Goal: Task Accomplishment & Management: Manage account settings

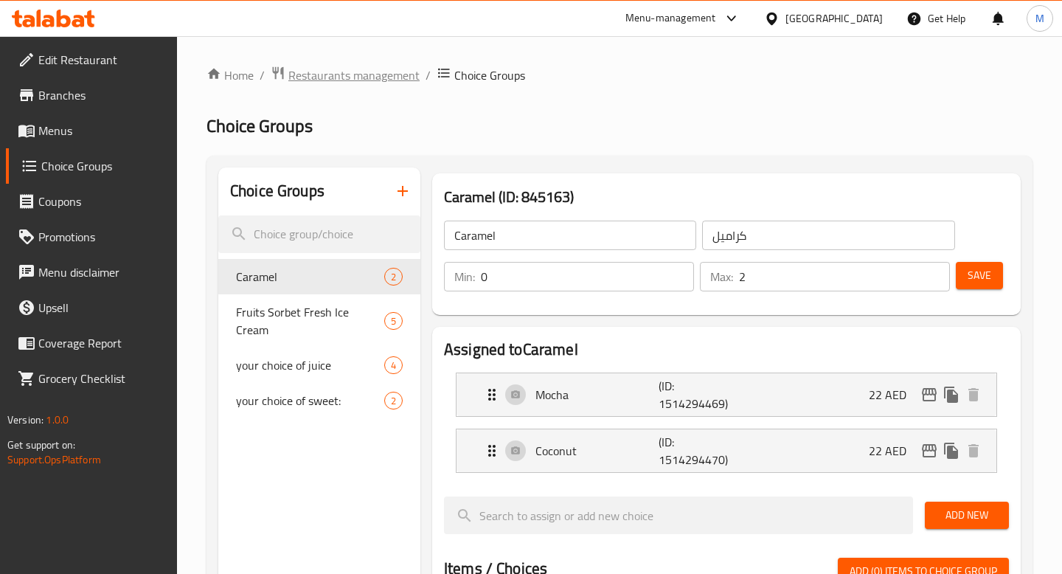
click at [348, 72] on span "Restaurants management" at bounding box center [353, 75] width 131 height 18
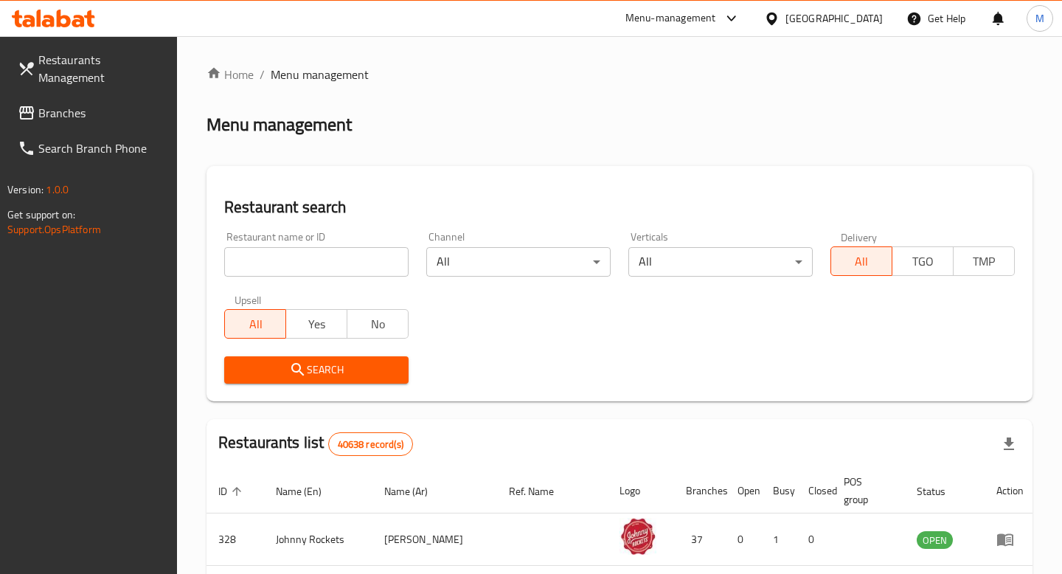
click at [336, 263] on input "search" at bounding box center [316, 262] width 184 height 30
type input "عسل ور"
click button "Search" at bounding box center [316, 369] width 184 height 27
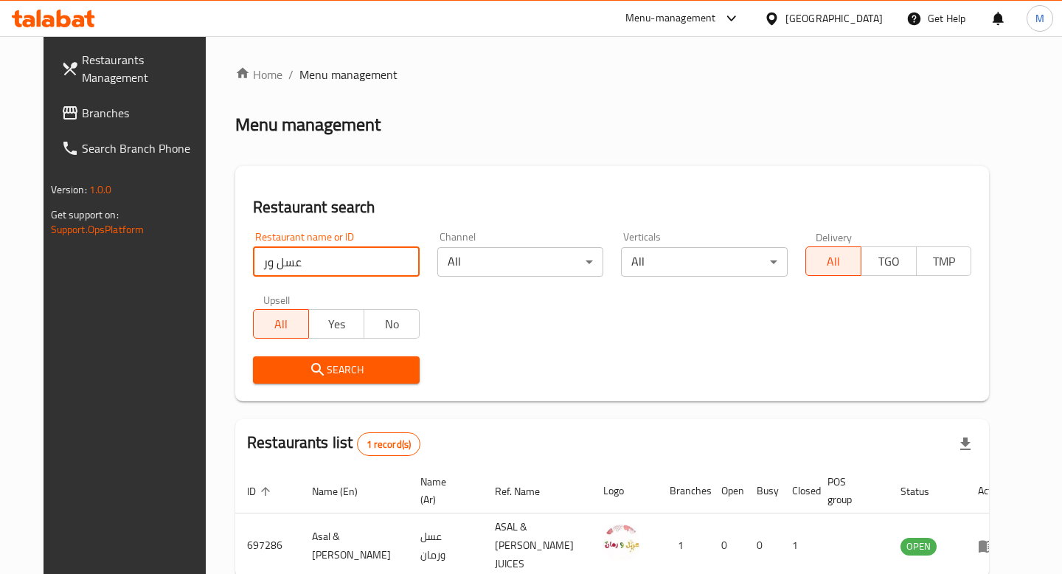
scroll to position [72, 0]
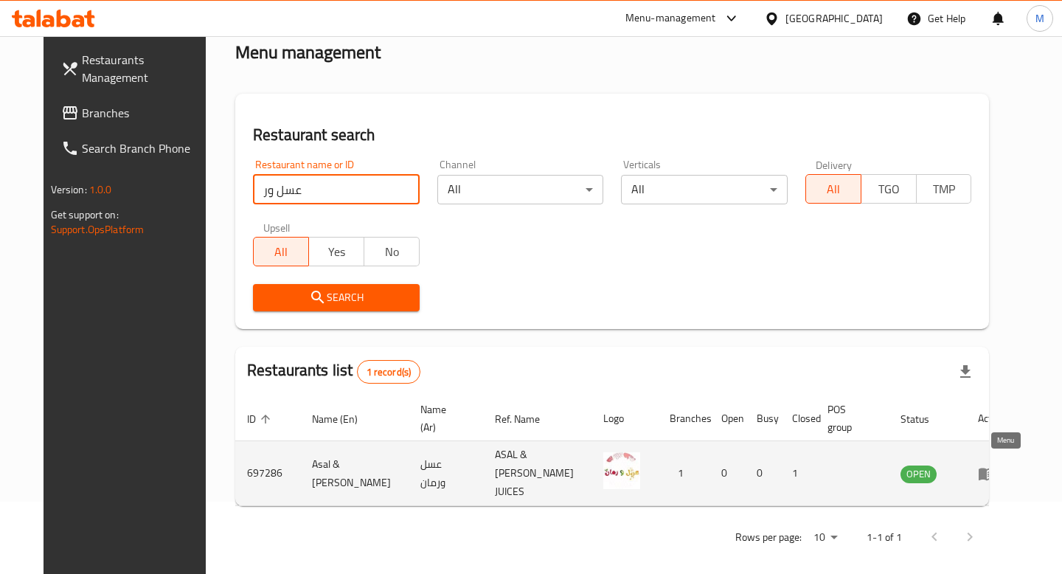
click at [996, 471] on icon "enhanced table" at bounding box center [987, 474] width 18 height 18
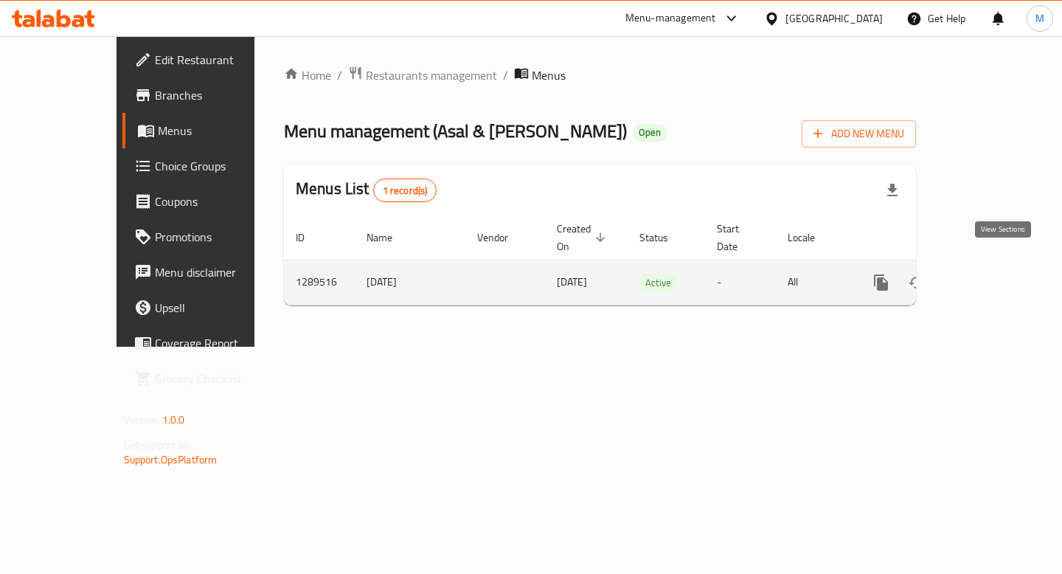
click at [996, 274] on icon "enhanced table" at bounding box center [988, 283] width 18 height 18
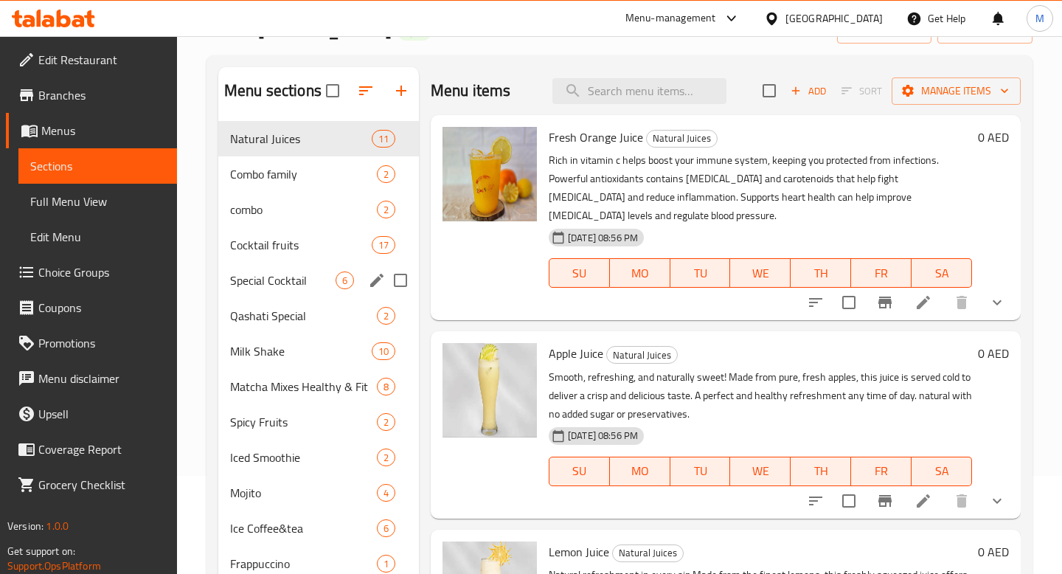
scroll to position [99, 0]
click at [263, 353] on span "Milk Shake" at bounding box center [280, 351] width 100 height 18
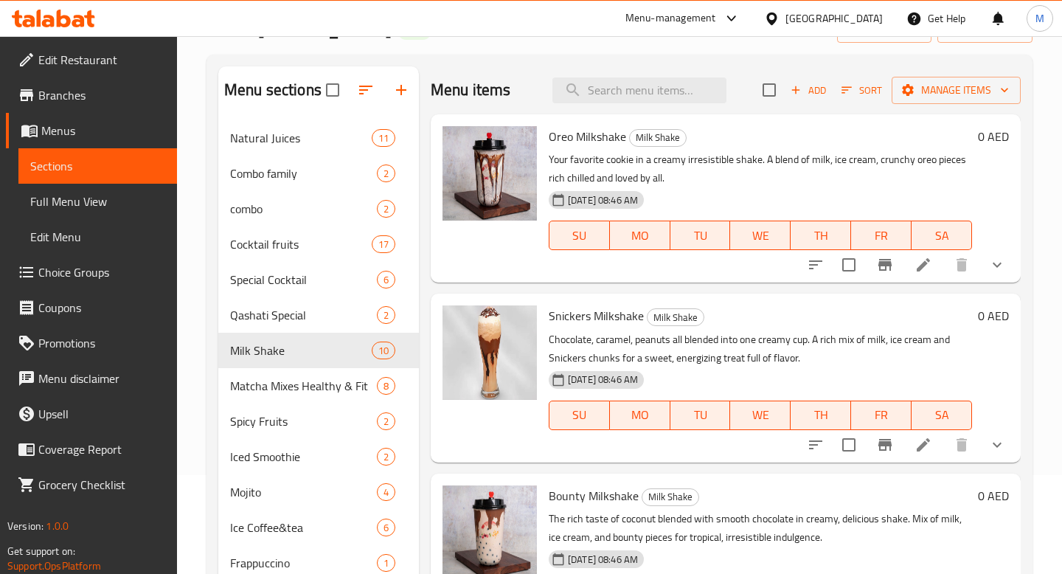
click at [569, 142] on span "Oreo Milkshake" at bounding box center [587, 136] width 77 height 22
copy h6 "Oreo Milkshake"
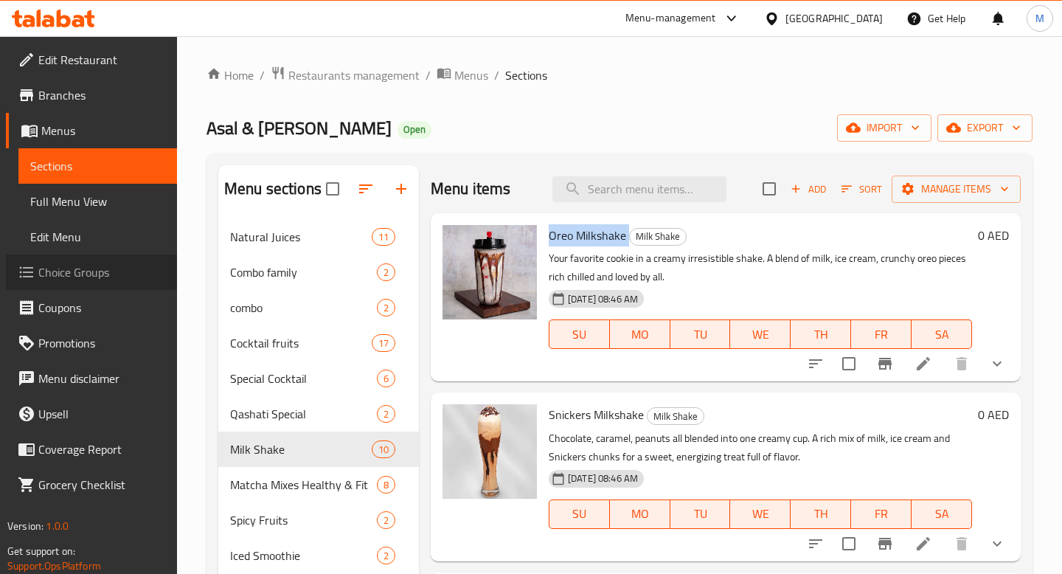
click at [92, 274] on span "Choice Groups" at bounding box center [101, 272] width 127 height 18
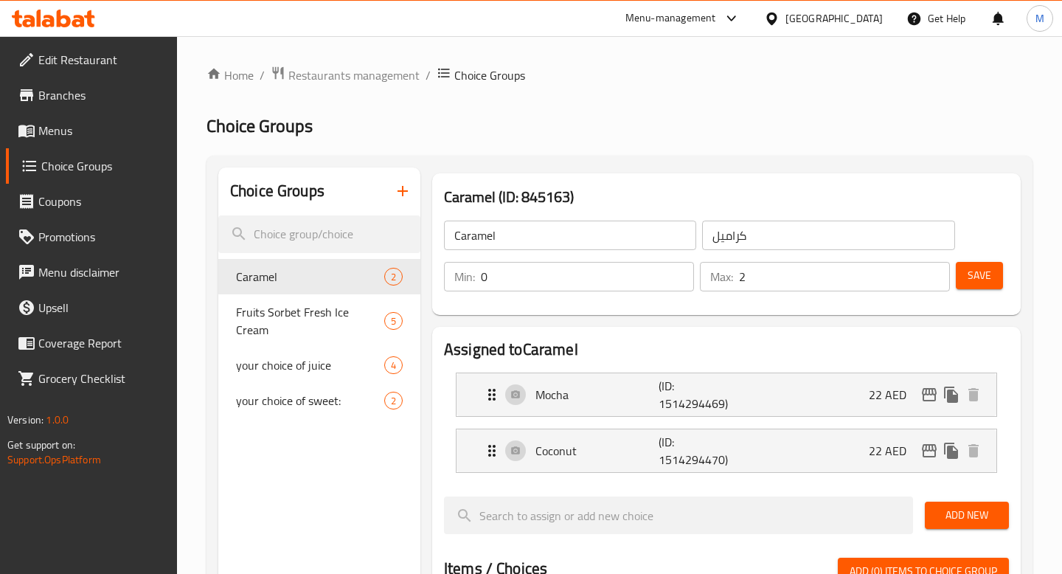
click at [607, 246] on input "Caramel" at bounding box center [570, 236] width 252 height 30
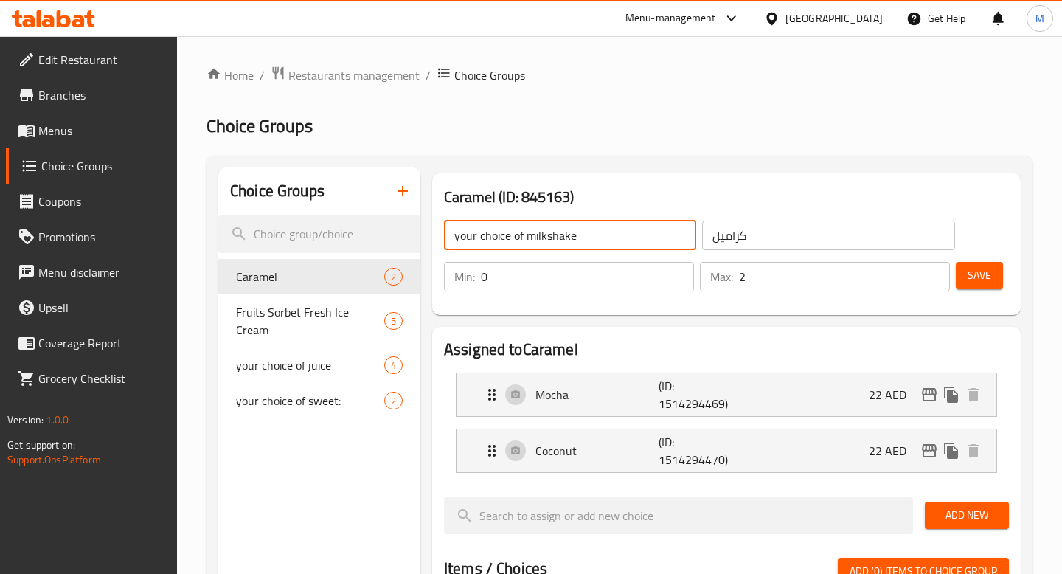
type input "your choice of milkshake"
click at [758, 241] on input "كراميل" at bounding box center [828, 236] width 252 height 30
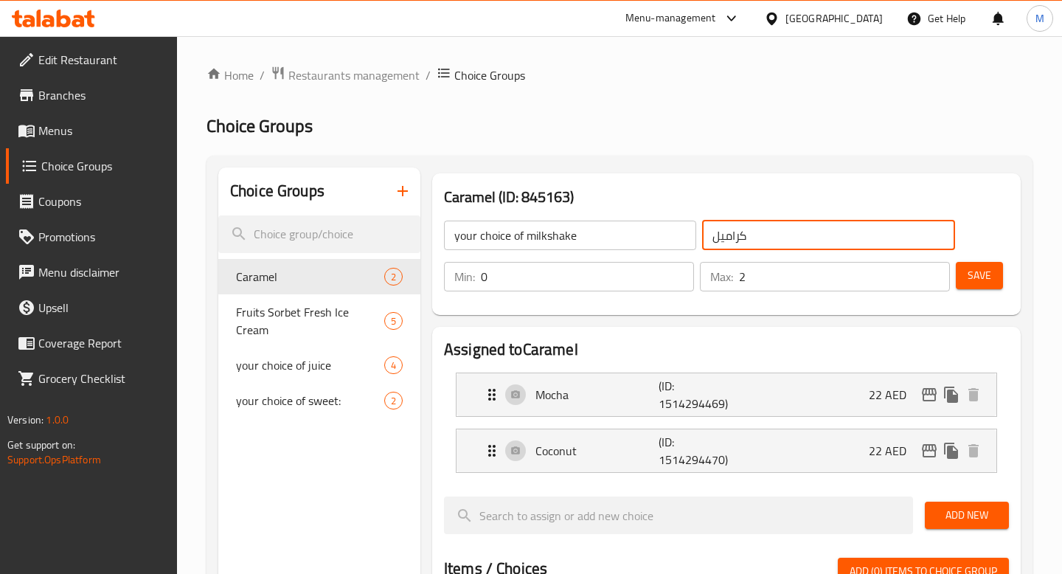
click at [758, 241] on input "كراميل" at bounding box center [828, 236] width 252 height 30
type input "اختيارك من الميلك شيك"
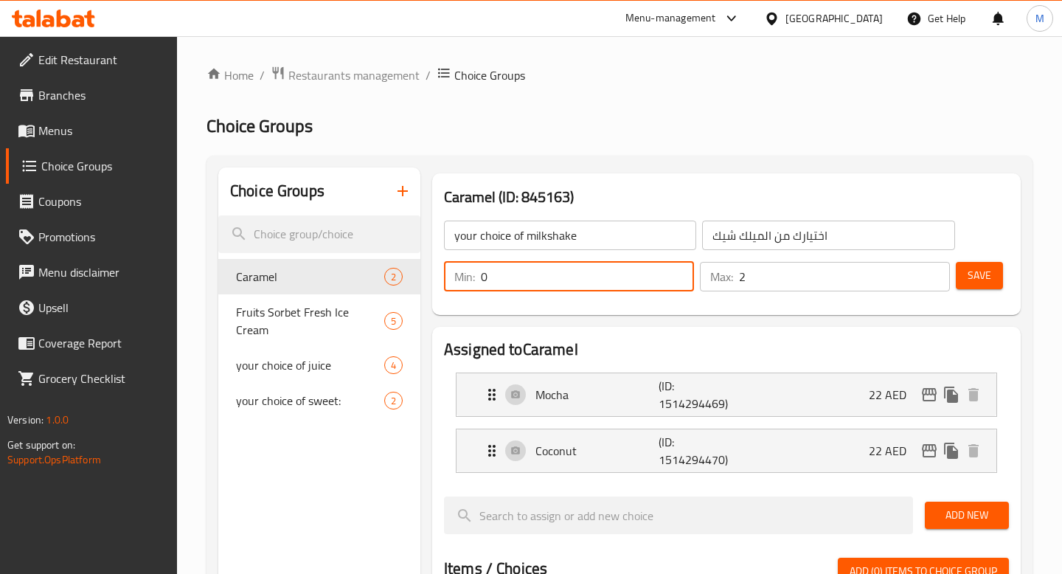
click at [551, 269] on input "0" at bounding box center [587, 277] width 213 height 30
click at [551, 271] on input "0" at bounding box center [587, 277] width 213 height 30
type input "1"
click at [761, 272] on input "2" at bounding box center [844, 277] width 211 height 30
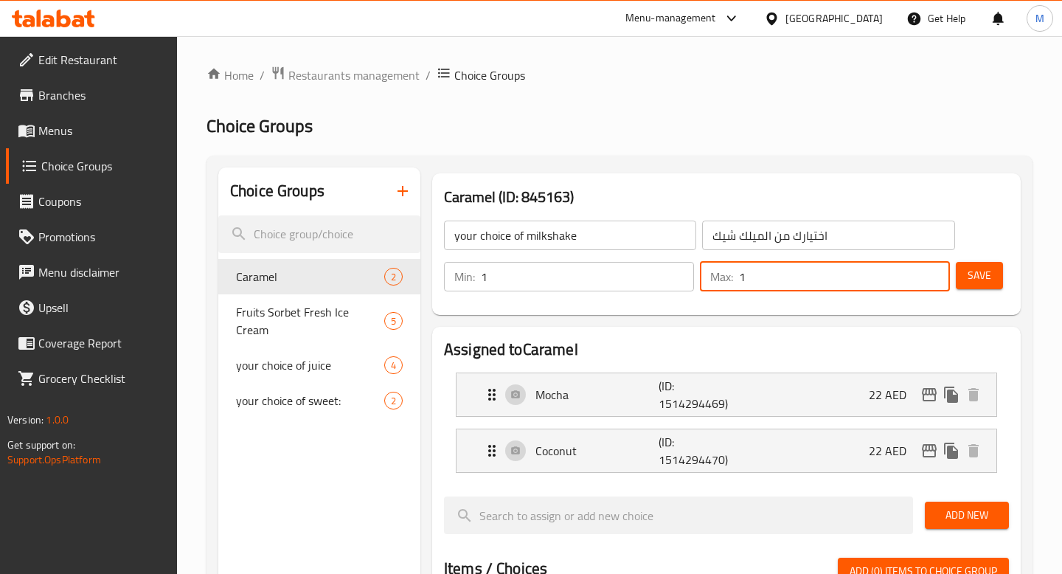
type input "1"
click at [982, 274] on span "Save" at bounding box center [980, 275] width 24 height 18
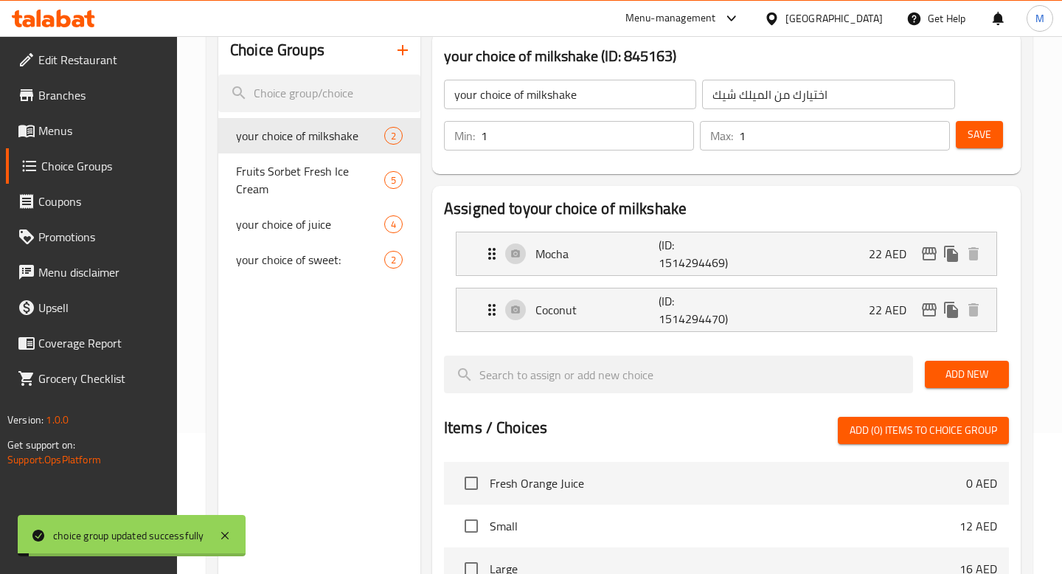
scroll to position [162, 0]
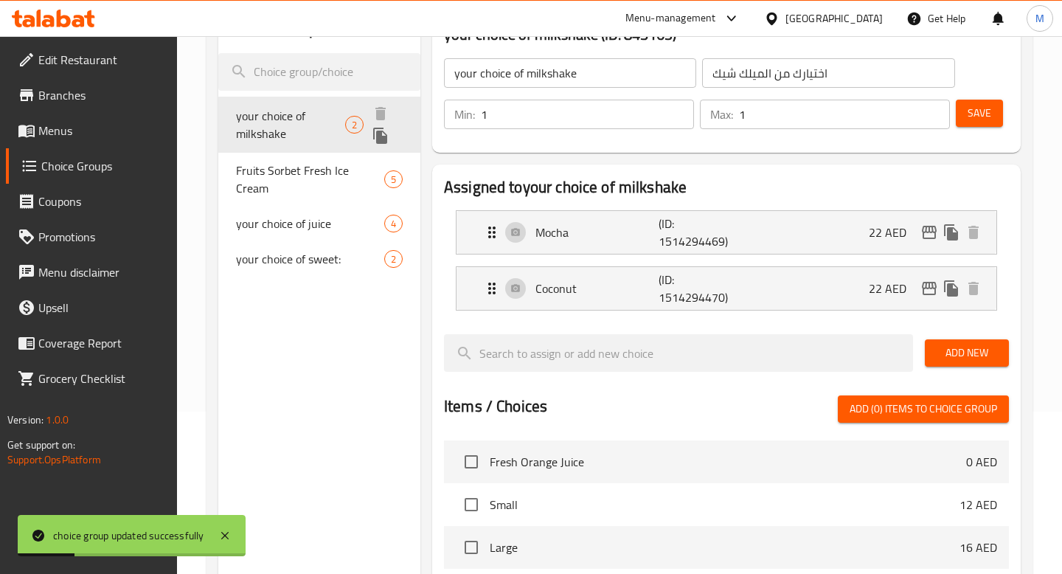
click at [303, 119] on span "your choice of milkshake" at bounding box center [290, 124] width 109 height 35
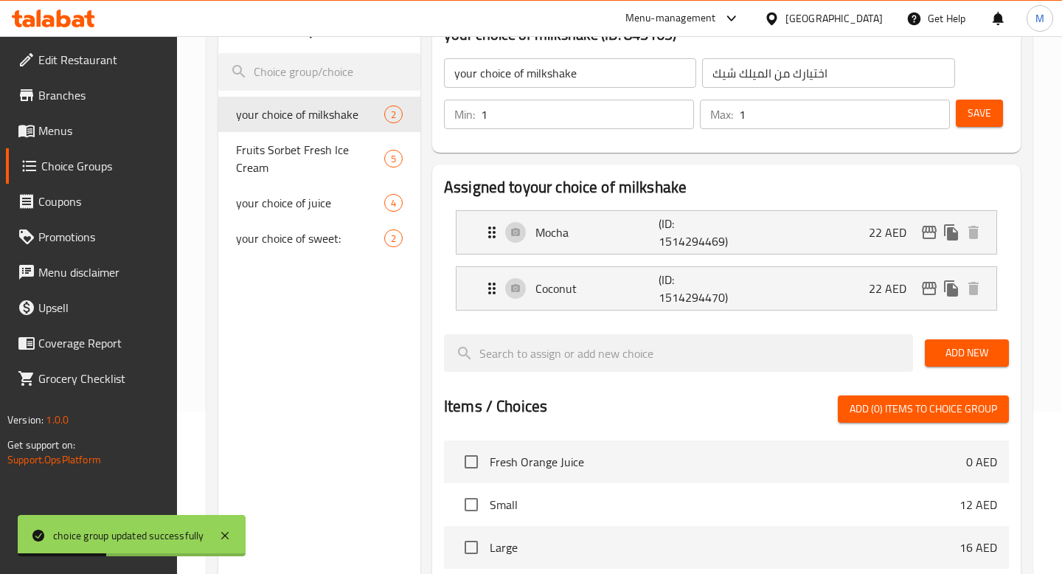
scroll to position [236, 0]
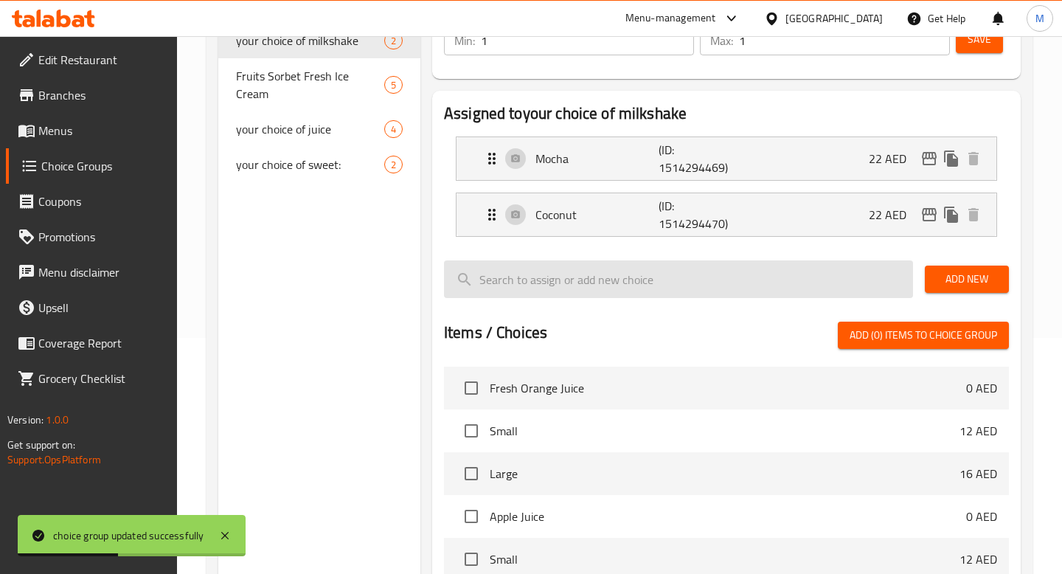
click at [551, 292] on input "search" at bounding box center [678, 279] width 469 height 38
paste input "Oreo Milkshake"
type input "Oreo Milkshake"
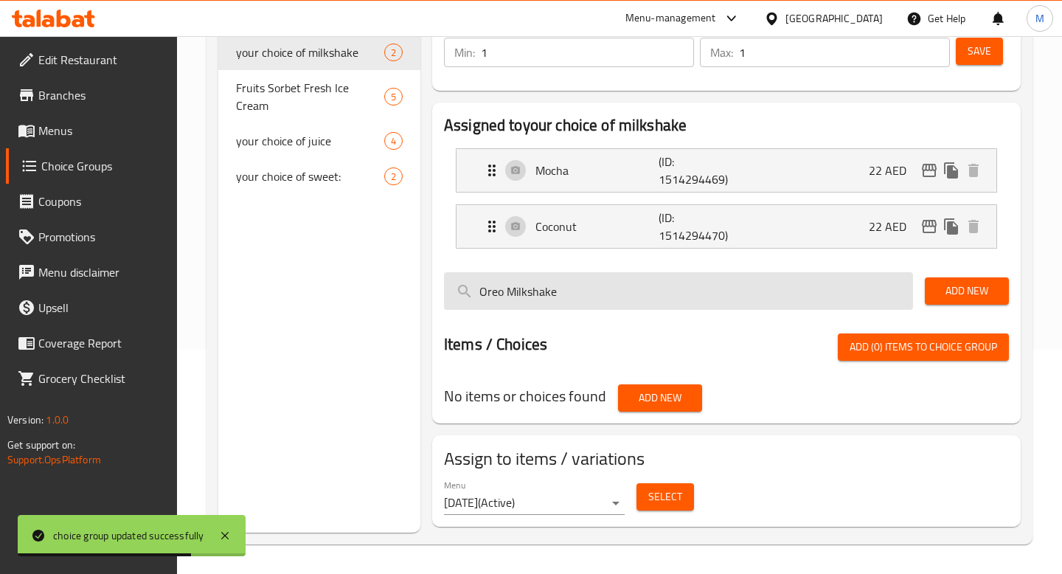
scroll to position [224, 0]
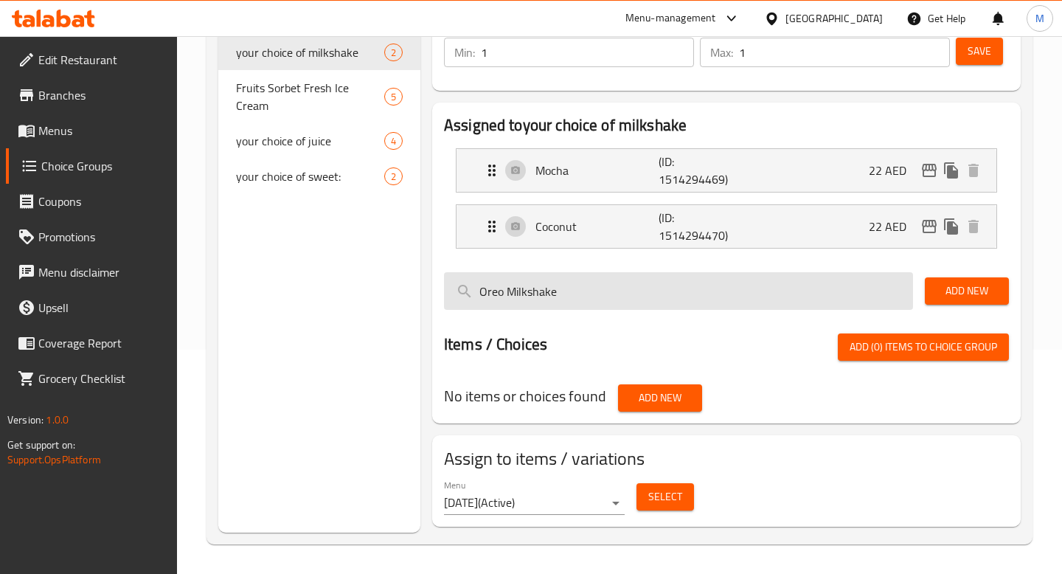
click at [592, 294] on input "Oreo Milkshake" at bounding box center [678, 291] width 469 height 38
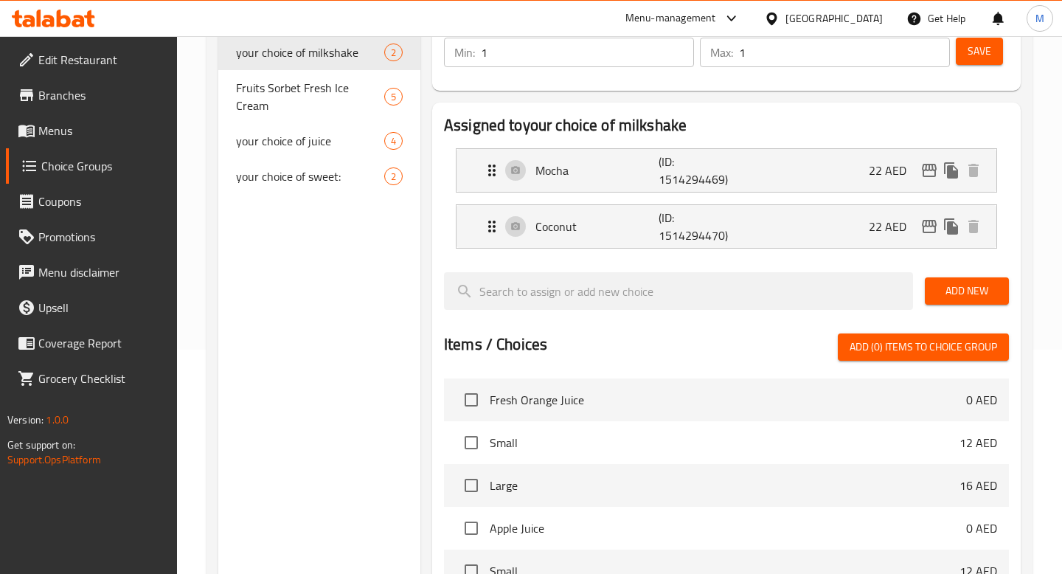
scroll to position [236, 0]
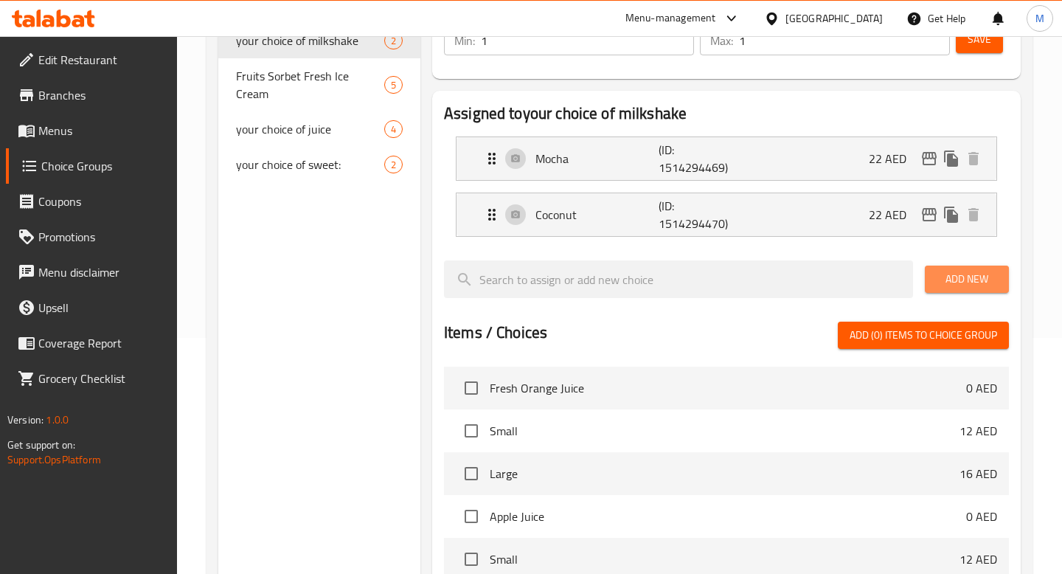
click at [971, 280] on span "Add New" at bounding box center [967, 279] width 60 height 18
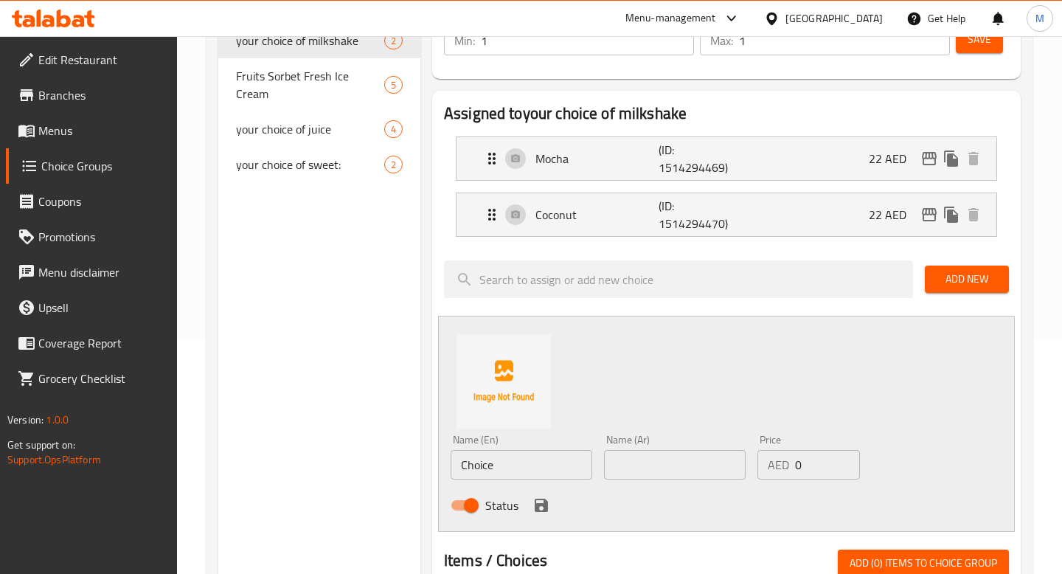
click at [519, 467] on input "Choice" at bounding box center [522, 465] width 142 height 30
paste input "Oreo Milkshake"
type input "Oreo Milkshake"
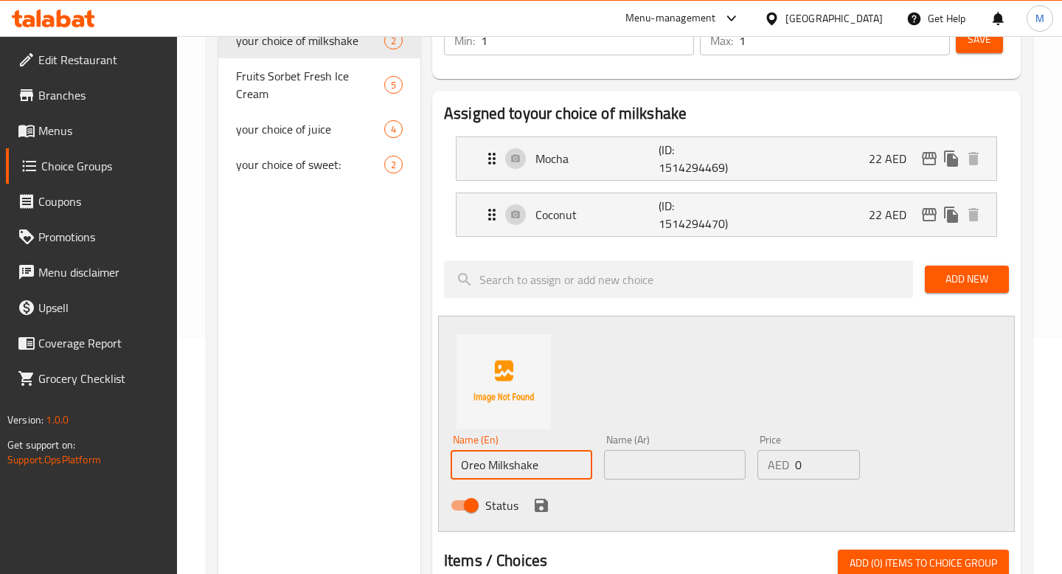
click at [676, 460] on input "text" at bounding box center [675, 465] width 142 height 30
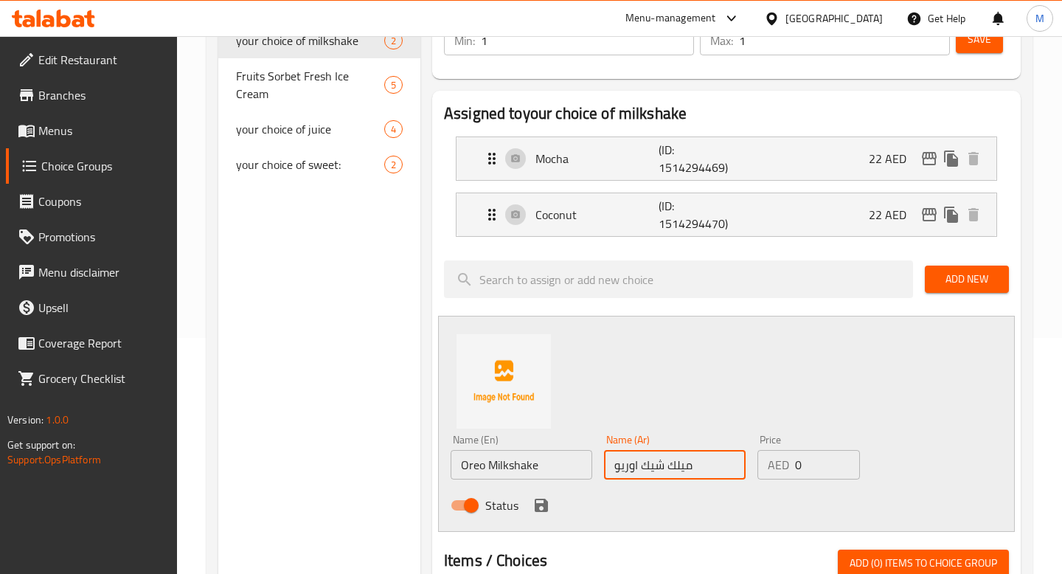
type input "ميلك شيك اوريو"
click at [543, 505] on icon "save" at bounding box center [541, 505] width 13 height 13
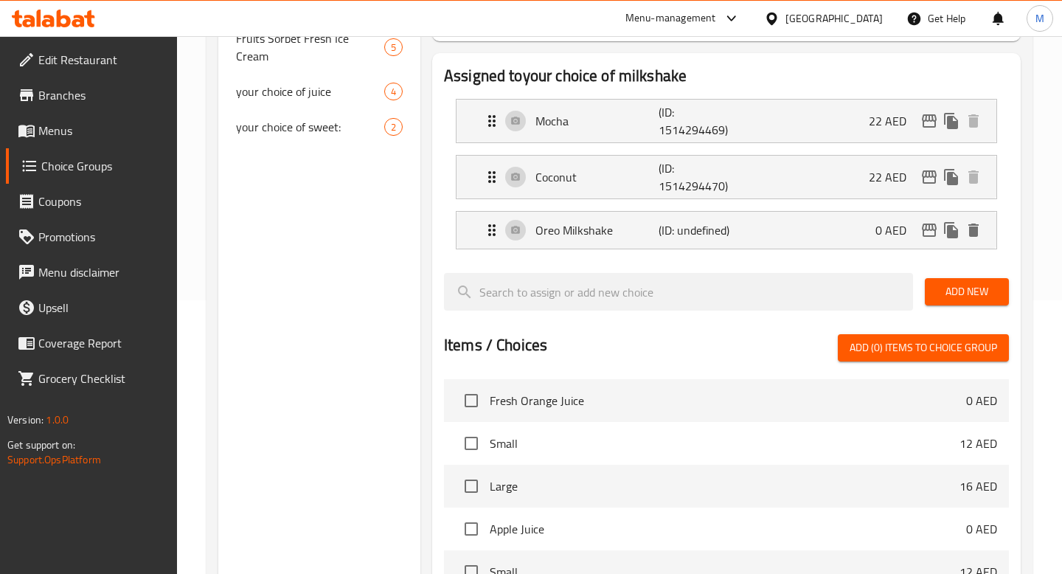
scroll to position [204, 0]
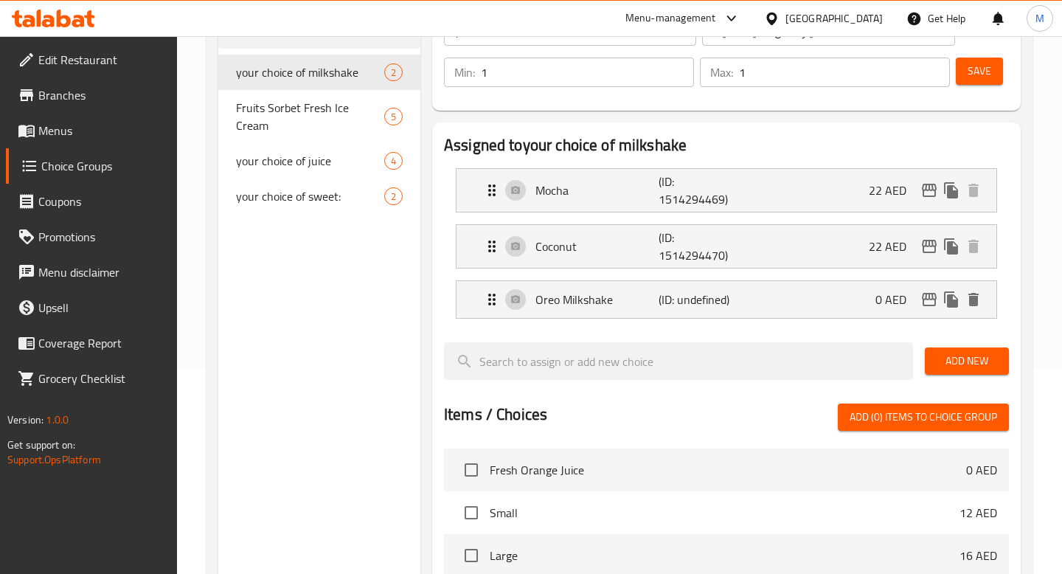
click at [895, 420] on span "Add (0) items to choice group" at bounding box center [924, 417] width 148 height 18
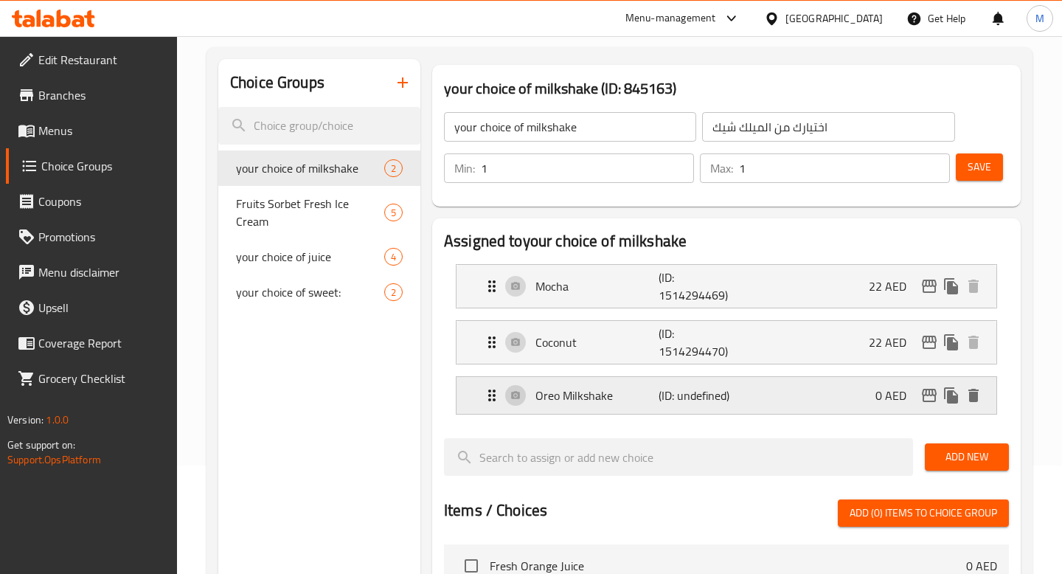
scroll to position [106, 0]
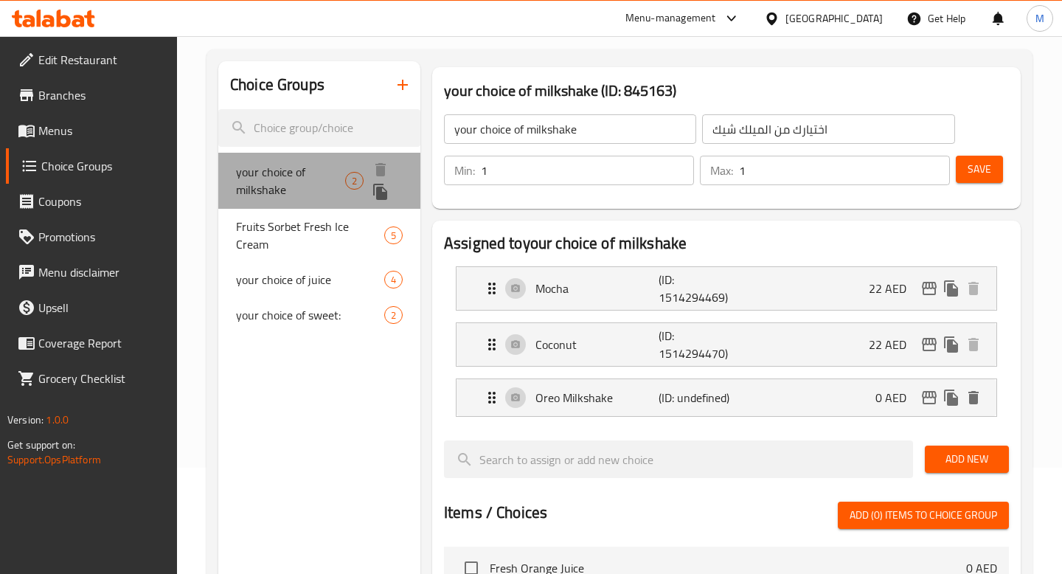
click at [313, 175] on span "your choice of milkshake" at bounding box center [290, 180] width 109 height 35
click at [302, 173] on span "your choice of milkshake" at bounding box center [290, 180] width 109 height 35
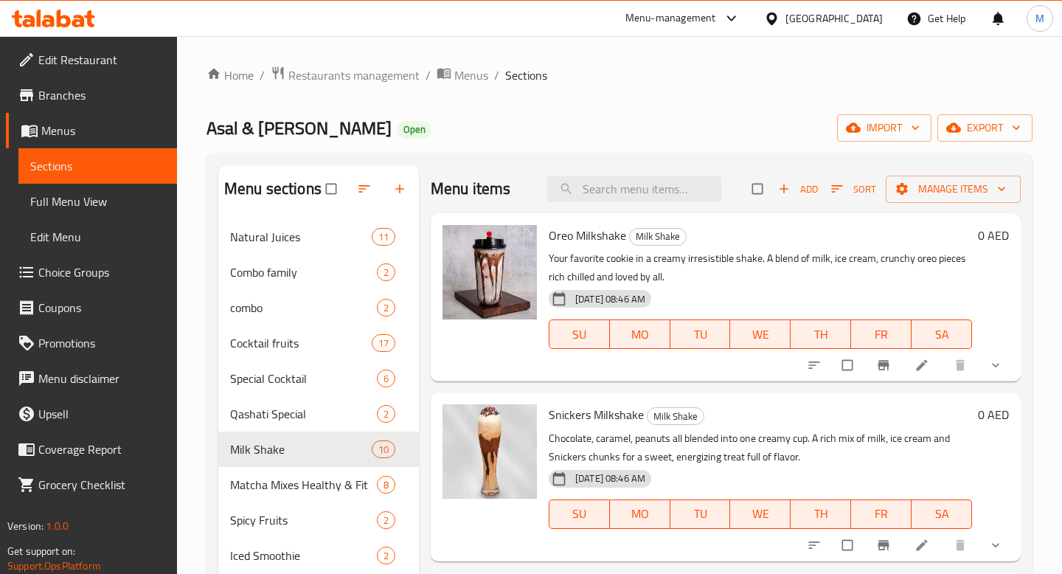
click at [552, 238] on span "Oreo Milkshake" at bounding box center [587, 235] width 77 height 22
copy h6 "Oreo Milkshake"
